Goal: Task Accomplishment & Management: Manage account settings

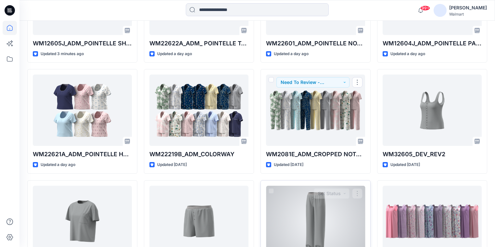
scroll to position [260, 0]
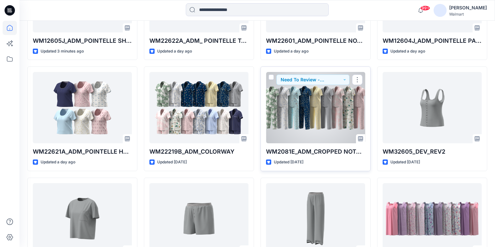
click at [300, 118] on div at bounding box center [315, 107] width 99 height 71
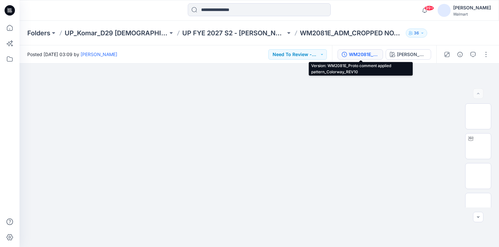
click at [359, 55] on div "WM2081E_Proto comment applied pattern_Colorway_REV10" at bounding box center [364, 54] width 30 height 7
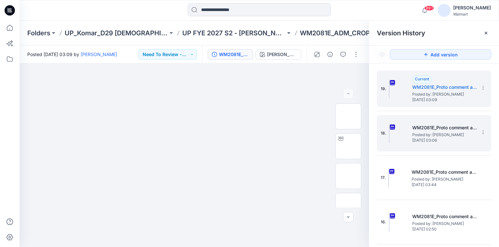
click at [427, 141] on span "Tuesday, August 19, 2025 03:06" at bounding box center [444, 140] width 65 height 5
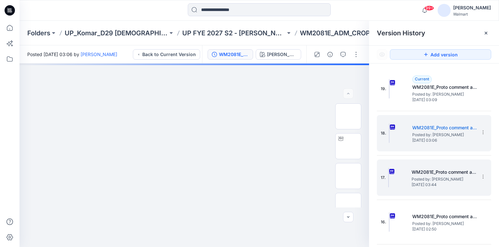
click at [433, 178] on span "Posted by: Gayan Hettiarachchi" at bounding box center [443, 179] width 65 height 6
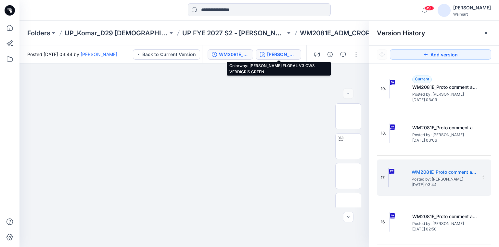
click at [270, 56] on div "ATHIYA FLORAL V3 CW3 VERDIGRIS GREEN" at bounding box center [282, 54] width 30 height 7
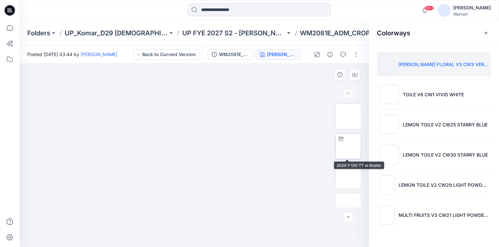
click at [348, 146] on img at bounding box center [348, 146] width 0 height 0
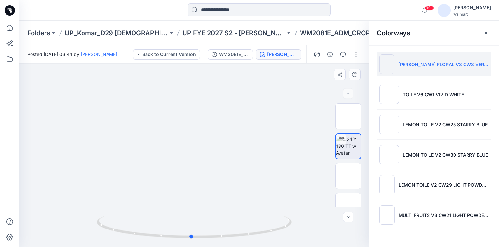
drag, startPoint x: 195, startPoint y: 237, endPoint x: 192, endPoint y: 208, distance: 29.4
click at [192, 208] on div at bounding box center [193, 156] width 349 height 184
click at [348, 176] on img at bounding box center [348, 176] width 0 height 0
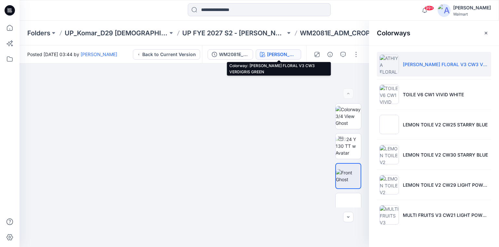
click at [277, 56] on div "ATHIYA FLORAL V3 CW3 VERDIGRIS GREEN" at bounding box center [282, 54] width 30 height 7
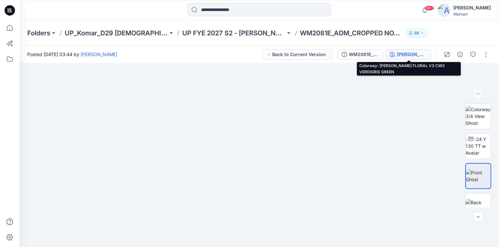
click at [408, 53] on div "ATHIYA FLORAL V3 CW3 VERDIGRIS GREEN" at bounding box center [412, 54] width 30 height 7
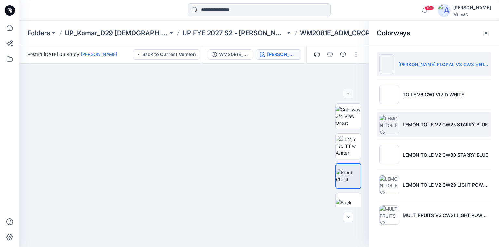
click at [417, 122] on p "LEMON TOILE V2 CW25 STARRY BLUE" at bounding box center [445, 124] width 85 height 7
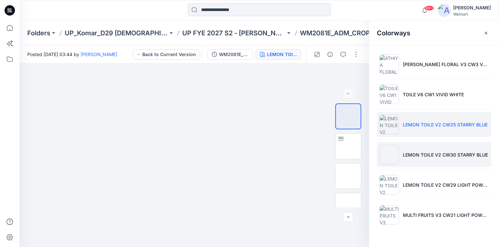
click at [421, 152] on p "LEMON TOILE V2 CW30 STARRY BLUE" at bounding box center [445, 155] width 85 height 7
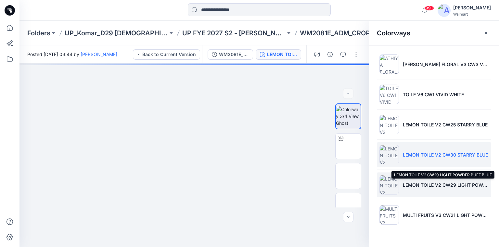
click at [432, 184] on p "LEMON TOILE V2 CW29 LIGHT POWDER PUFF BLUE" at bounding box center [446, 185] width 86 height 7
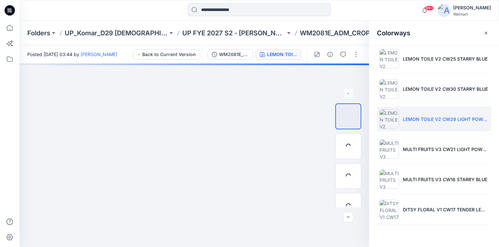
scroll to position [78, 0]
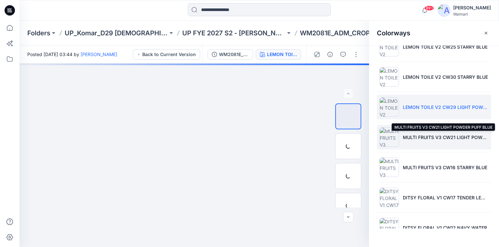
click at [429, 136] on p "MULTI FRUITS V3 CW21 LIGHT POWDER PUFF BLUE" at bounding box center [446, 137] width 86 height 7
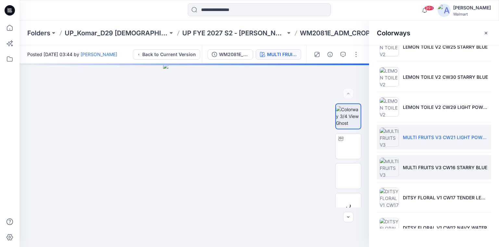
click at [427, 171] on li "MULTI FRUITS V3 CW16 STARRY BLUE" at bounding box center [434, 167] width 114 height 25
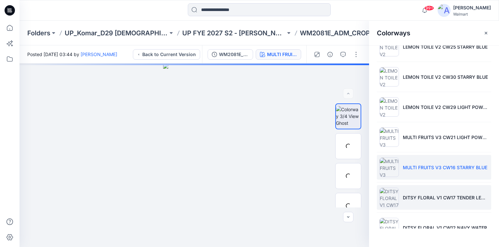
click at [425, 193] on li "DITSY FLORAL V1 CW17 TENDER LEMON" at bounding box center [434, 197] width 114 height 25
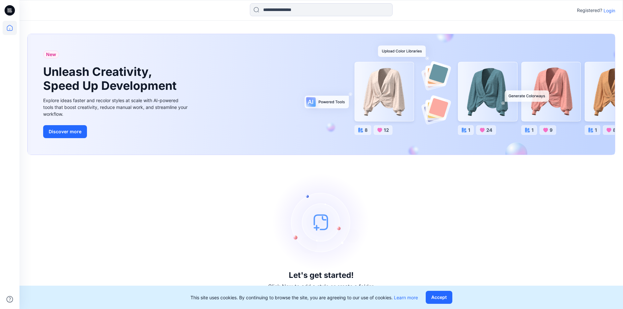
click at [608, 11] on p "Login" at bounding box center [610, 10] width 12 height 7
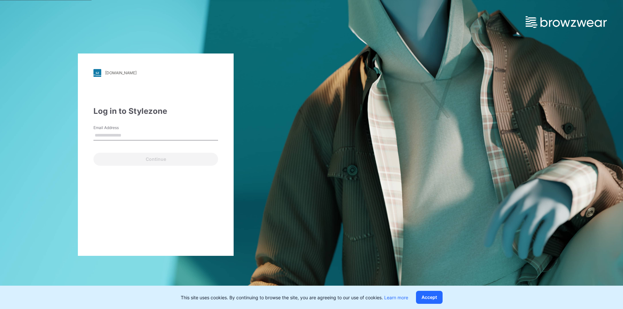
click at [135, 131] on input "Email Address" at bounding box center [155, 136] width 125 height 10
type input "**********"
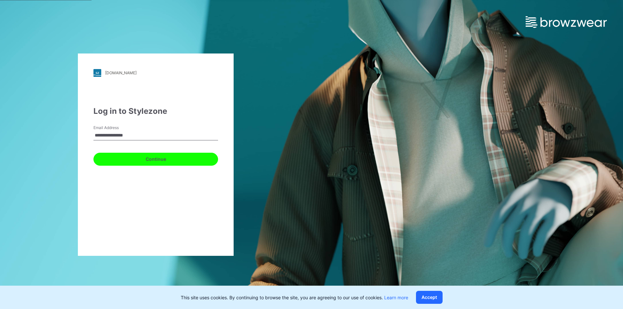
click at [124, 163] on button "Continue" at bounding box center [155, 159] width 125 height 13
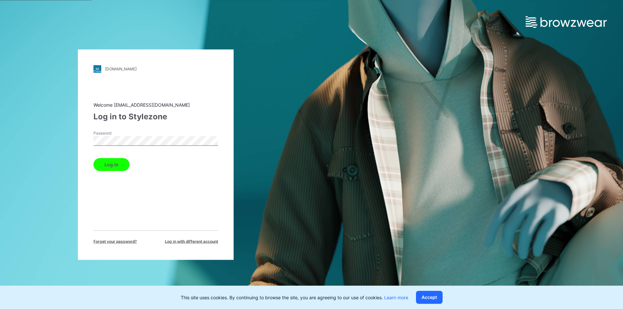
click at [118, 171] on div "Welcome sanjeewad@star.lk Log in to Stylezone Password Log in Forget your passw…" at bounding box center [155, 172] width 125 height 143
click at [120, 166] on button "Log in" at bounding box center [111, 164] width 36 height 13
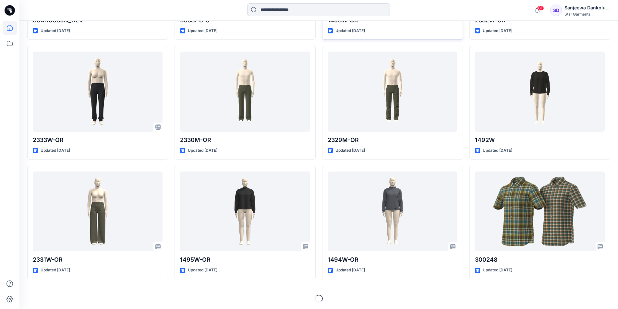
scroll to position [299, 0]
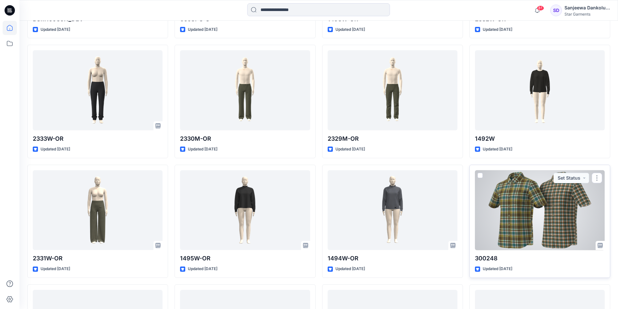
click at [520, 211] on div at bounding box center [540, 210] width 130 height 80
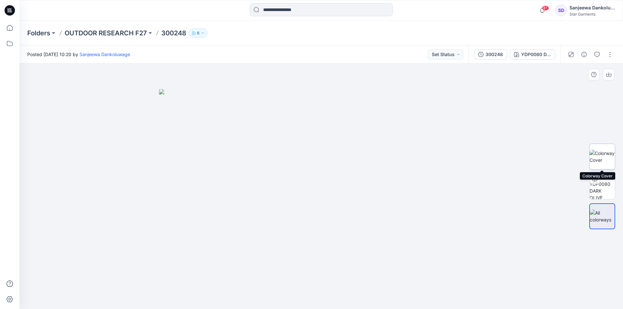
click at [600, 159] on img at bounding box center [602, 157] width 25 height 14
drag, startPoint x: 408, startPoint y: 212, endPoint x: 364, endPoint y: 221, distance: 44.6
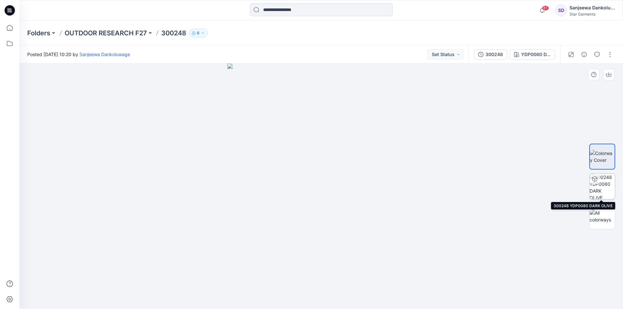
click at [605, 185] on img at bounding box center [602, 186] width 25 height 25
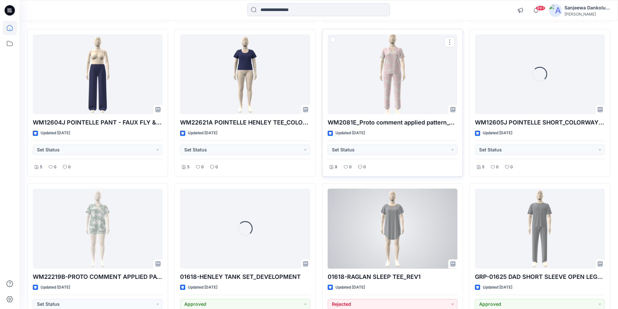
scroll to position [562, 0]
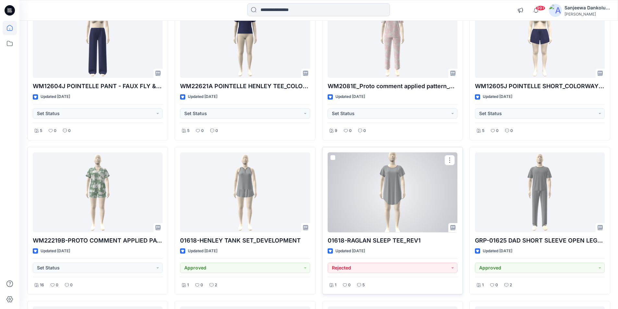
click at [378, 206] on div at bounding box center [393, 193] width 130 height 80
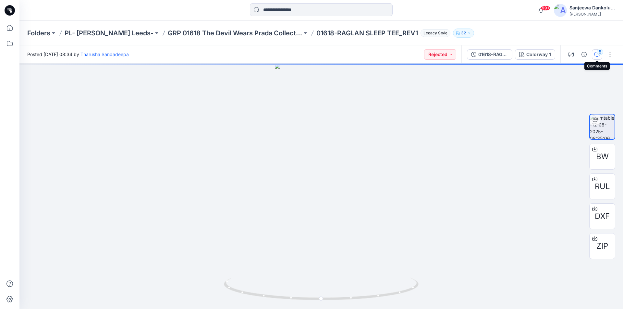
click at [600, 55] on div "5" at bounding box center [600, 52] width 6 height 6
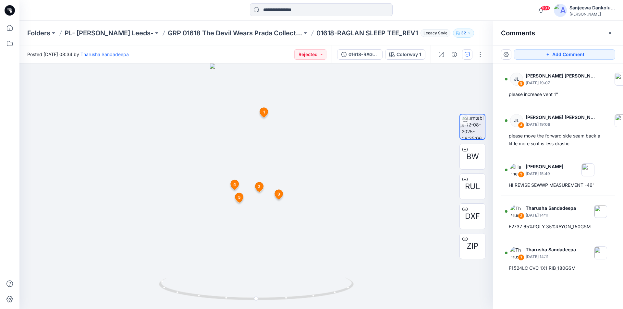
click at [467, 32] on icon "button" at bounding box center [469, 33] width 4 height 4
